Goal: Task Accomplishment & Management: Use online tool/utility

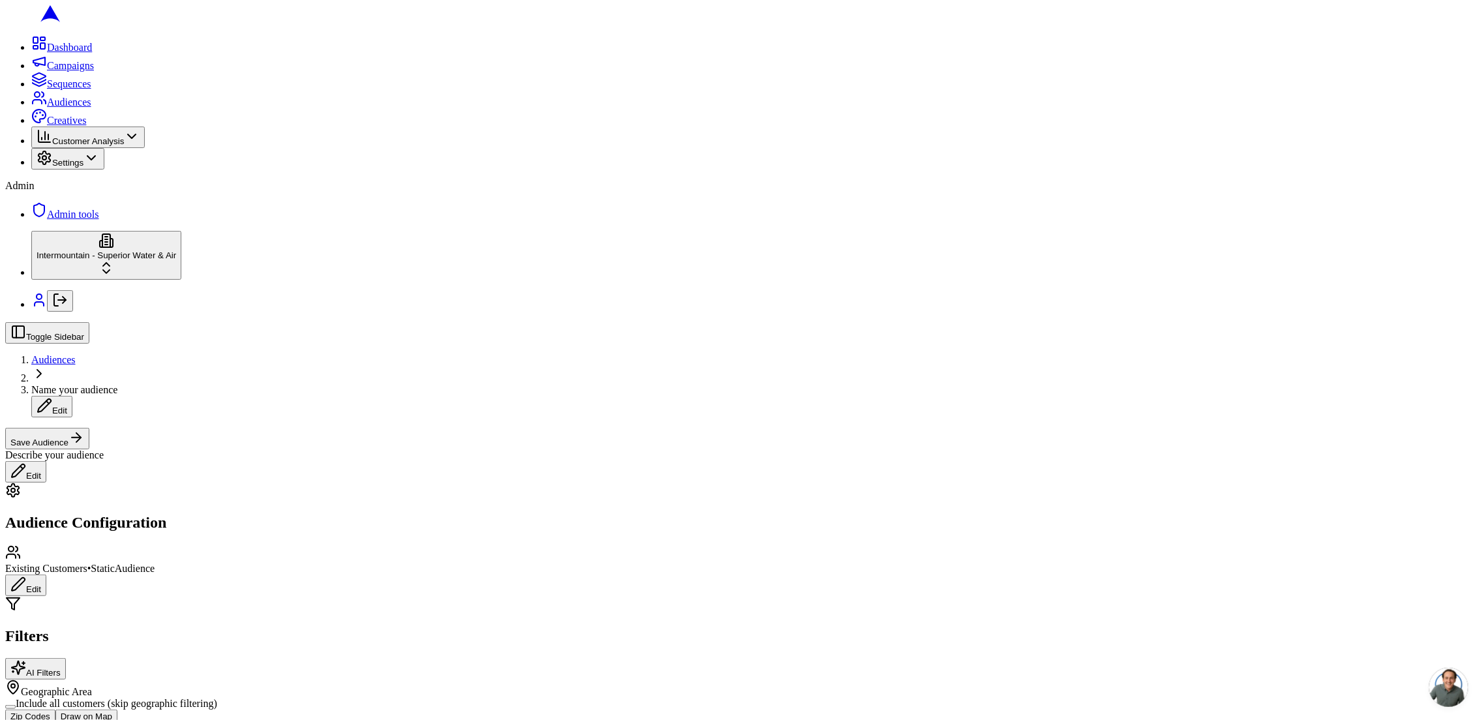
scroll to position [174, 0]
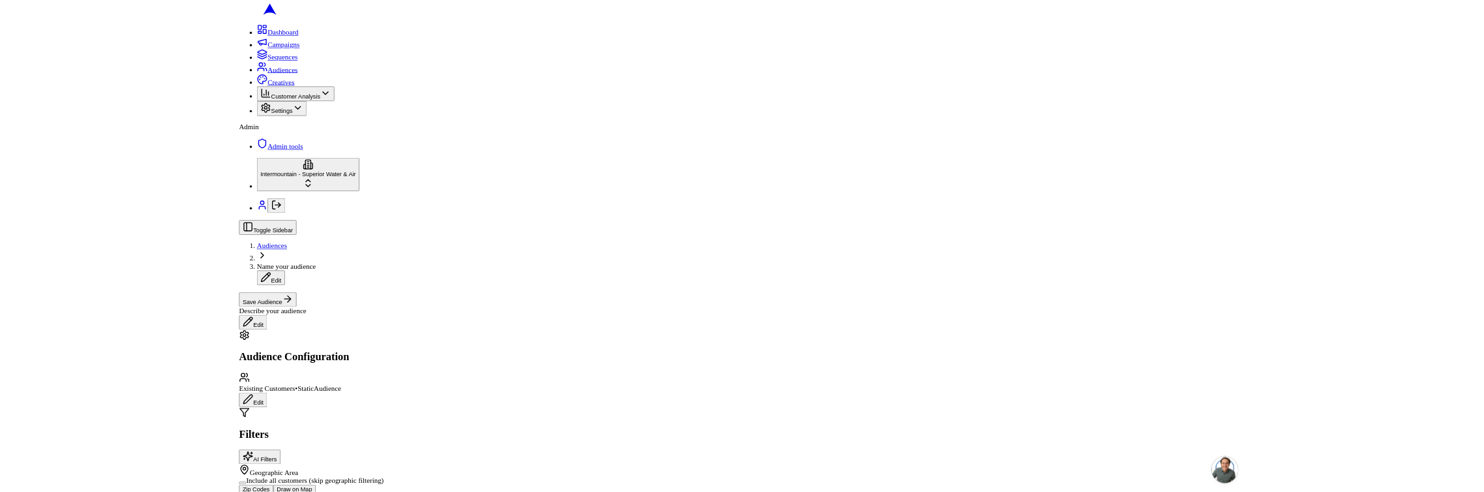
scroll to position [119, 0]
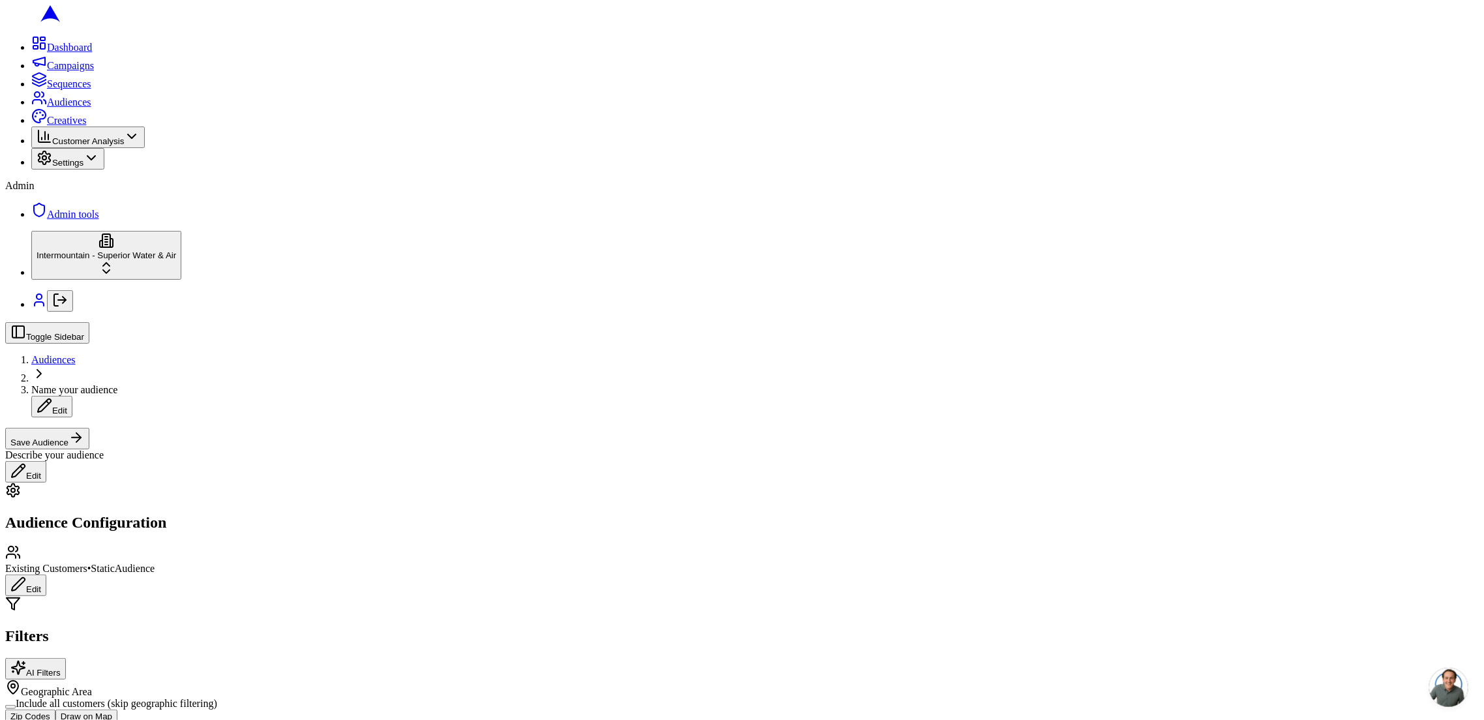
type input "depo"
click at [140, 662] on div "HOME DEPOT" at bounding box center [128, 653] width 131 height 18
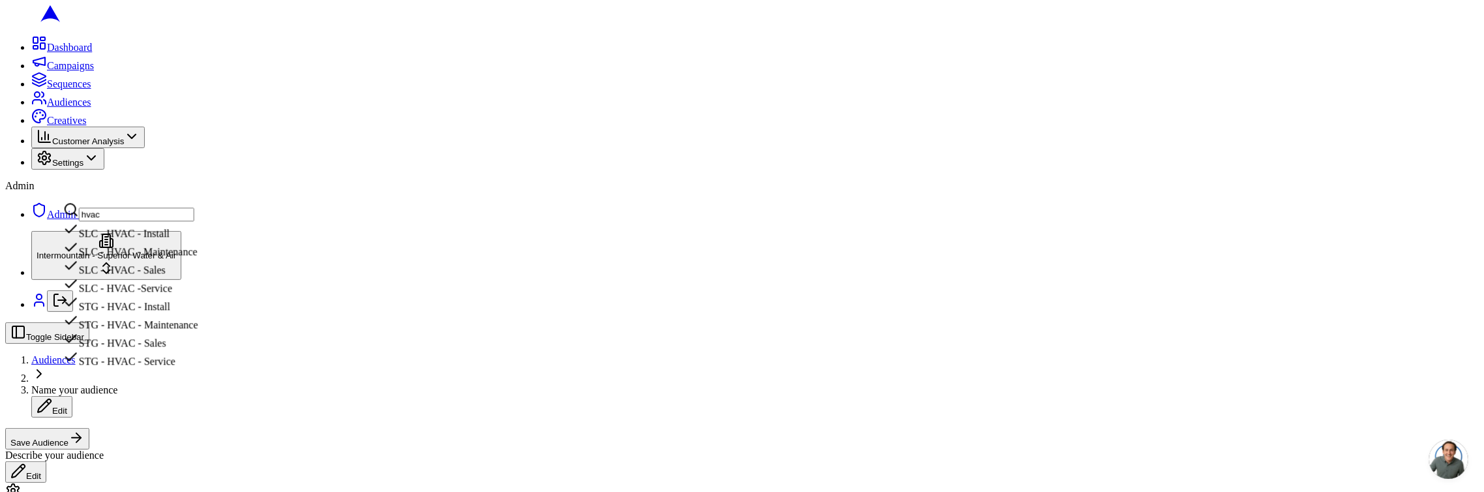
type input "hvac"
click at [181, 238] on div "SLC - HVAC - Install" at bounding box center [130, 230] width 135 height 18
